Goal: Task Accomplishment & Management: Manage account settings

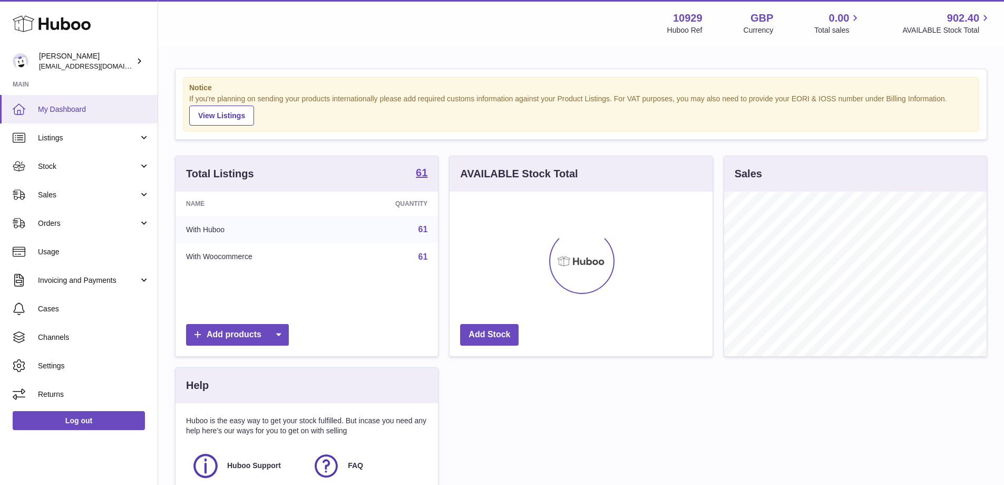
scroll to position [165, 263]
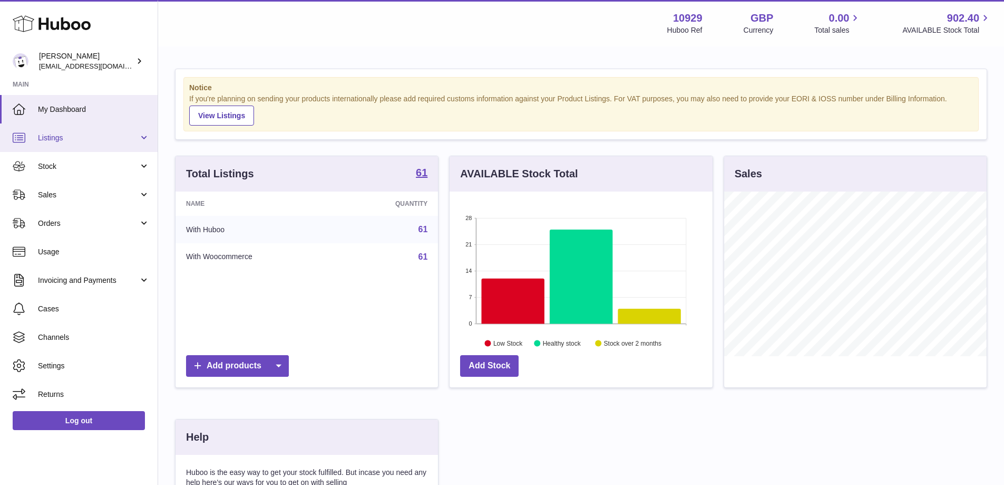
click at [91, 138] on span "Listings" at bounding box center [88, 138] width 101 height 10
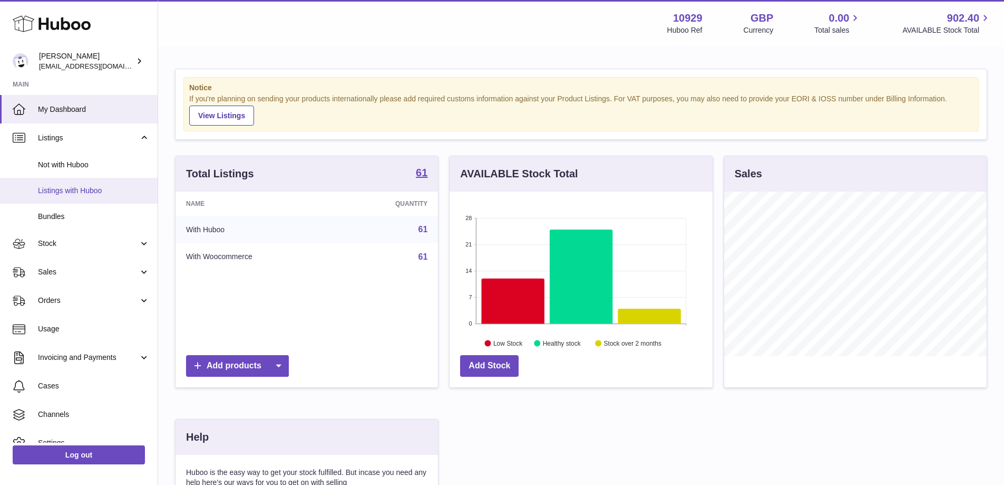
click at [102, 198] on link "Listings with Huboo" at bounding box center [79, 191] width 158 height 26
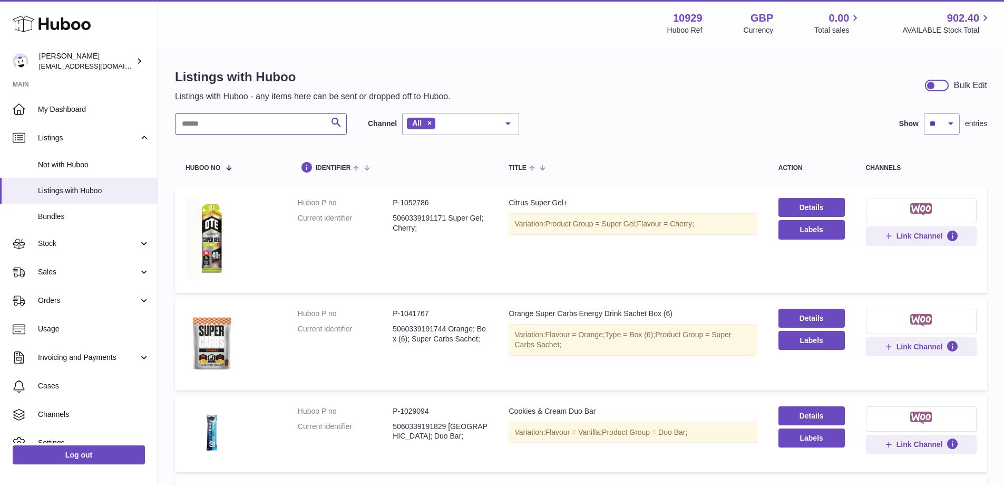
click at [266, 122] on input "text" at bounding box center [261, 123] width 172 height 21
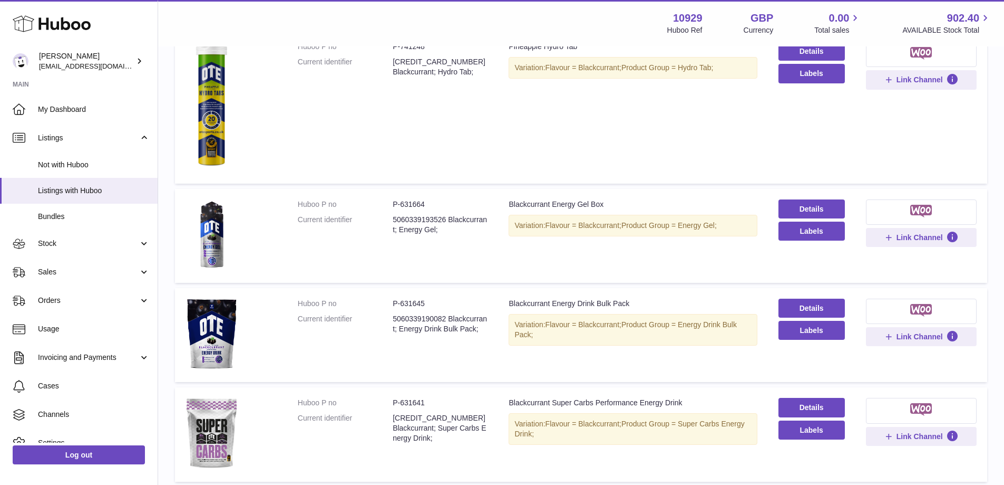
scroll to position [369, 0]
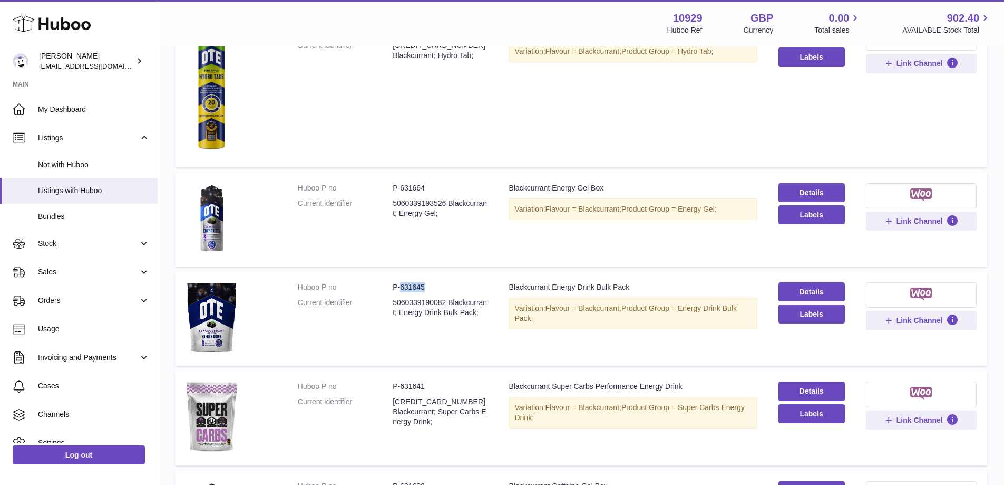
drag, startPoint x: 433, startPoint y: 286, endPoint x: 401, endPoint y: 287, distance: 32.7
click at [401, 287] on dd "P-631645" at bounding box center [440, 287] width 95 height 10
copy dd "631645"
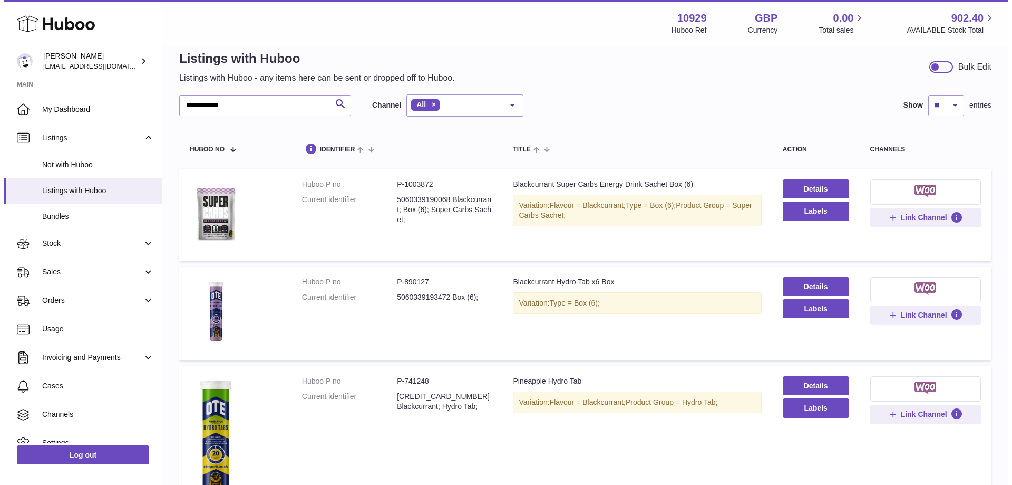
scroll to position [0, 0]
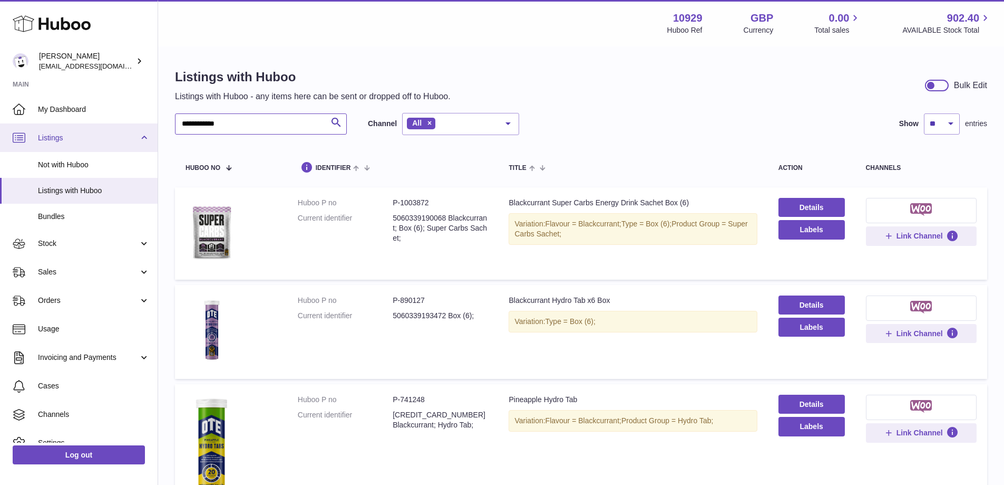
drag, startPoint x: 244, startPoint y: 125, endPoint x: 1, endPoint y: 140, distance: 244.0
type input "*"
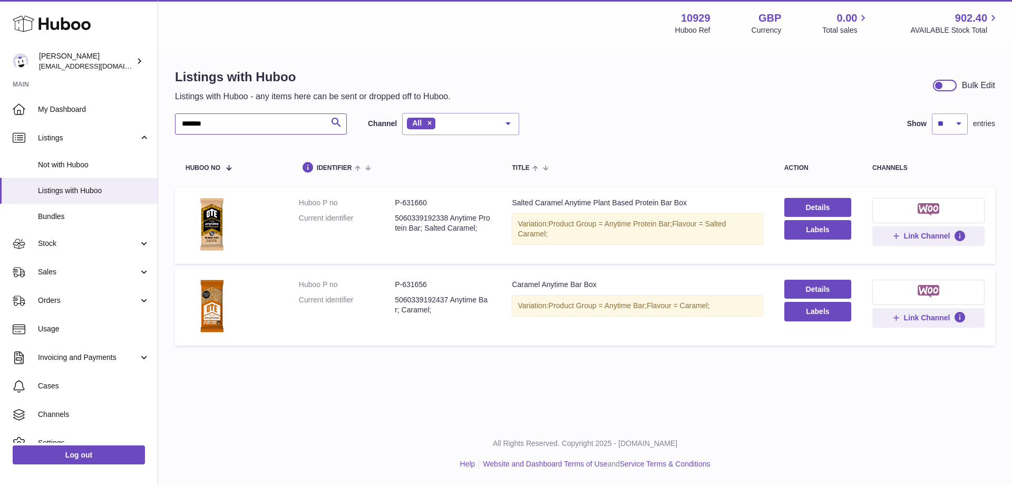
type input "*******"
drag, startPoint x: 420, startPoint y: 284, endPoint x: 403, endPoint y: 284, distance: 16.4
click at [403, 284] on dd "P-631656" at bounding box center [443, 284] width 96 height 10
copy dd "631656"
click at [75, 67] on span "[EMAIL_ADDRESS][DOMAIN_NAME]" at bounding box center [97, 66] width 116 height 8
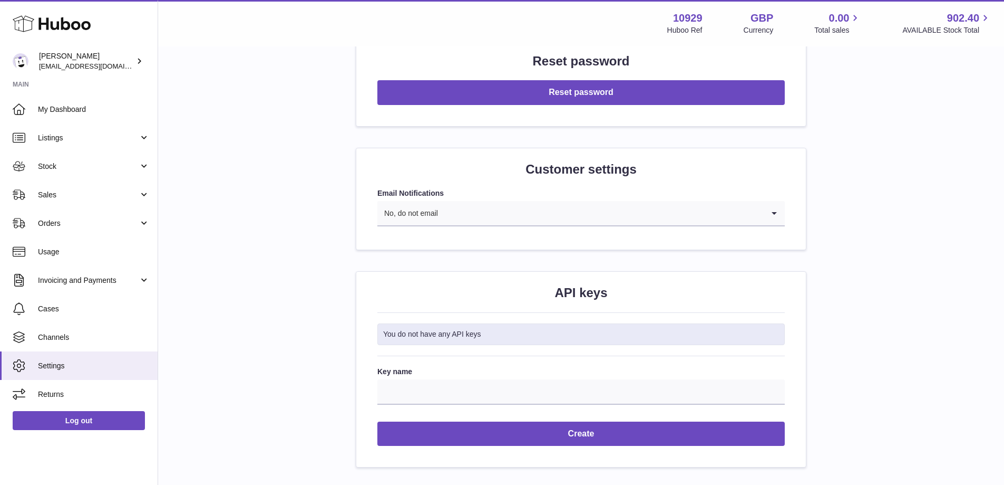
scroll to position [1015, 0]
